Goal: Task Accomplishment & Management: Use online tool/utility

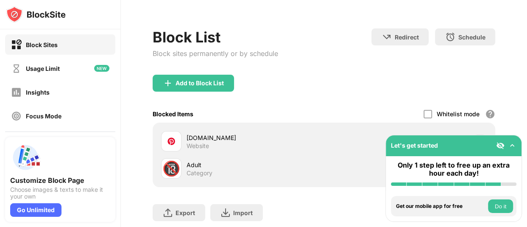
scroll to position [59, 0]
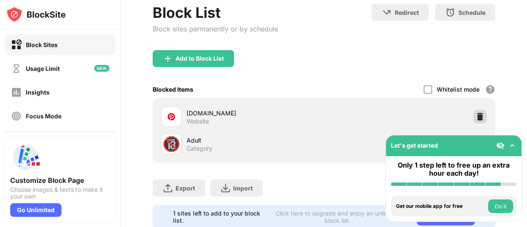
click at [476, 117] on img at bounding box center [480, 116] width 8 height 8
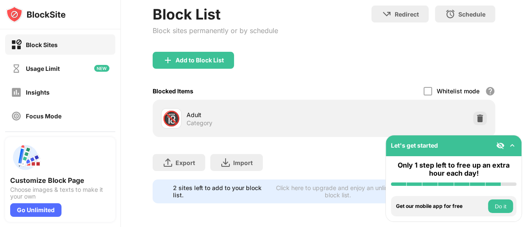
click at [187, 52] on div "Add to Block List" at bounding box center [193, 60] width 81 height 17
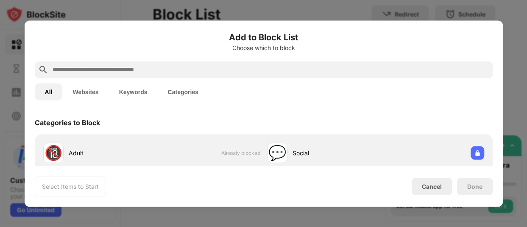
click at [120, 67] on input "text" at bounding box center [270, 69] width 437 height 10
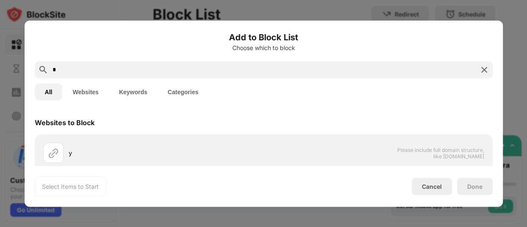
click at [82, 91] on button "Websites" at bounding box center [85, 91] width 46 height 17
click at [89, 92] on button "Websites" at bounding box center [85, 91] width 46 height 17
click at [81, 72] on input "*" at bounding box center [264, 69] width 424 height 10
type input "*******"
click at [50, 91] on button "All" at bounding box center [49, 91] width 28 height 17
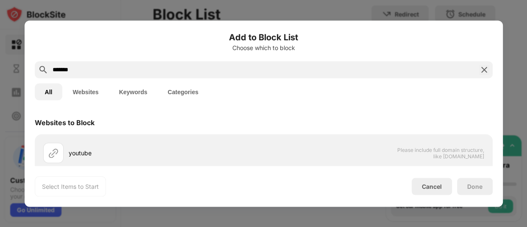
click at [482, 66] on img at bounding box center [484, 69] width 10 height 10
